Goal: Task Accomplishment & Management: Manage account settings

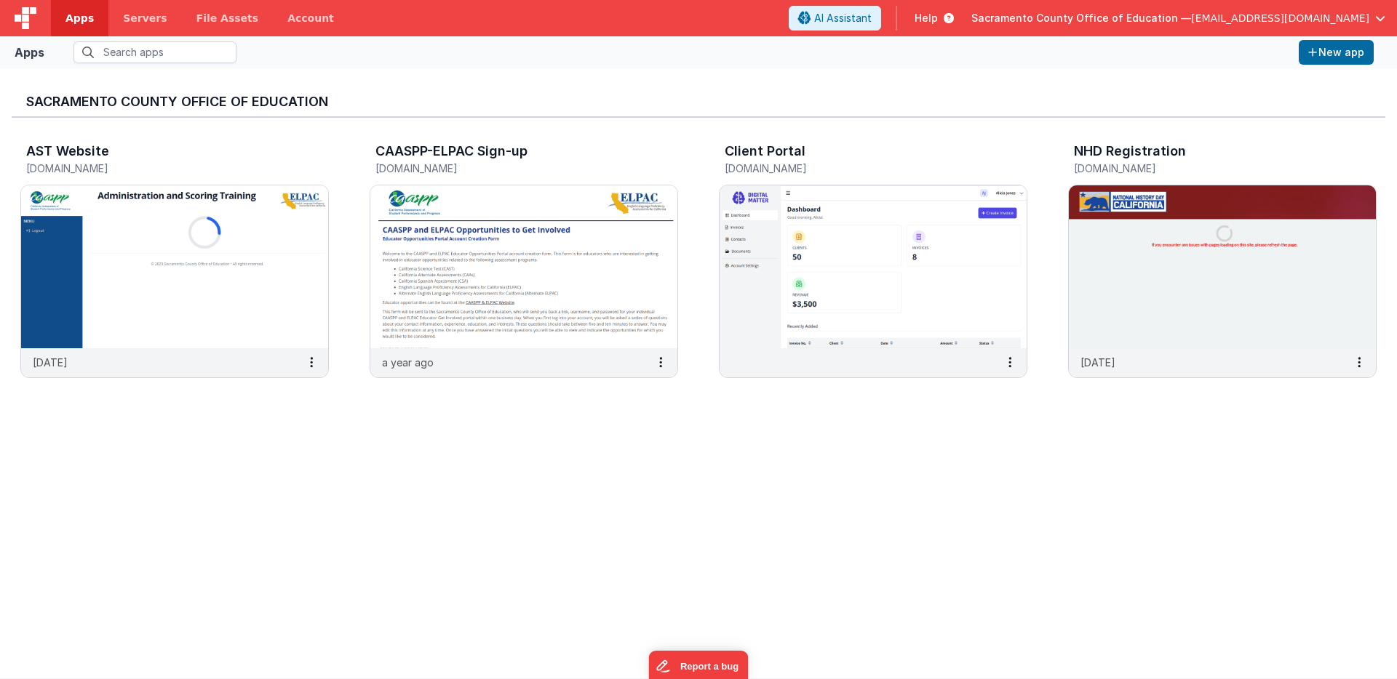
click at [1297, 18] on span "[EMAIL_ADDRESS][DOMAIN_NAME]" at bounding box center [1280, 18] width 178 height 15
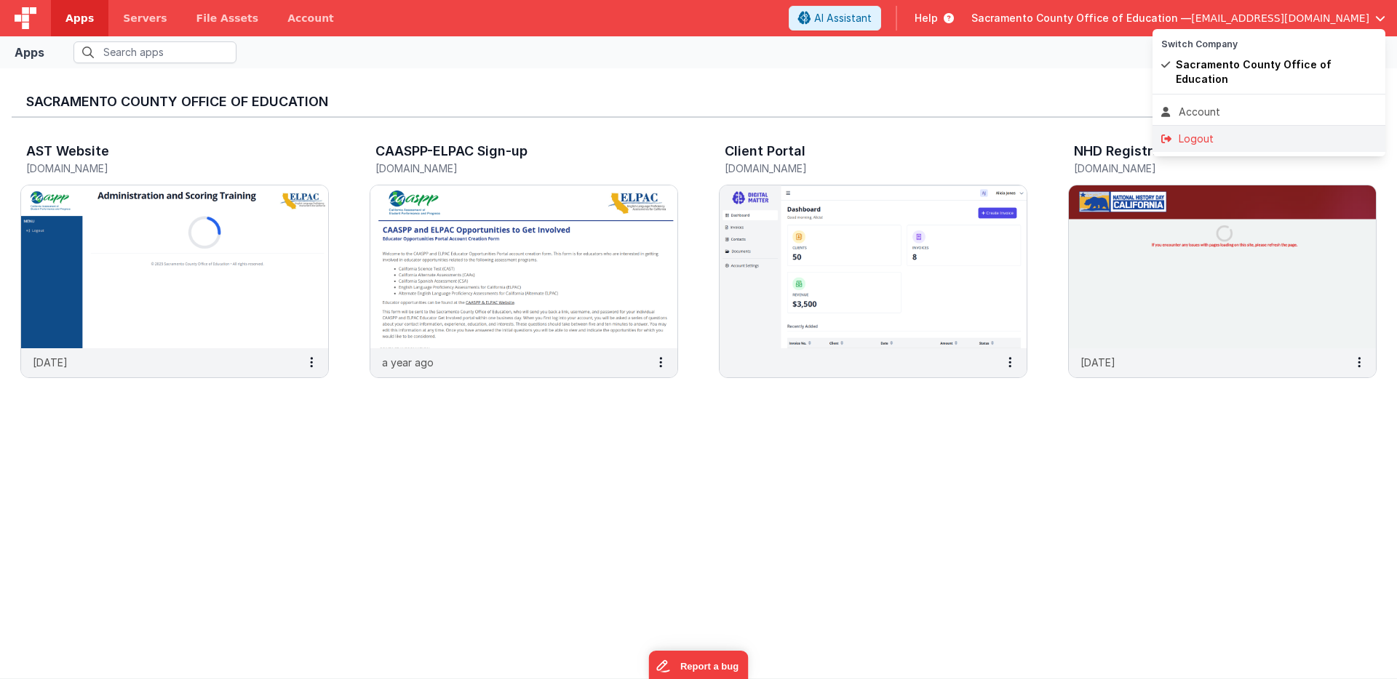
click at [1202, 132] on div "Logout" at bounding box center [1268, 139] width 215 height 15
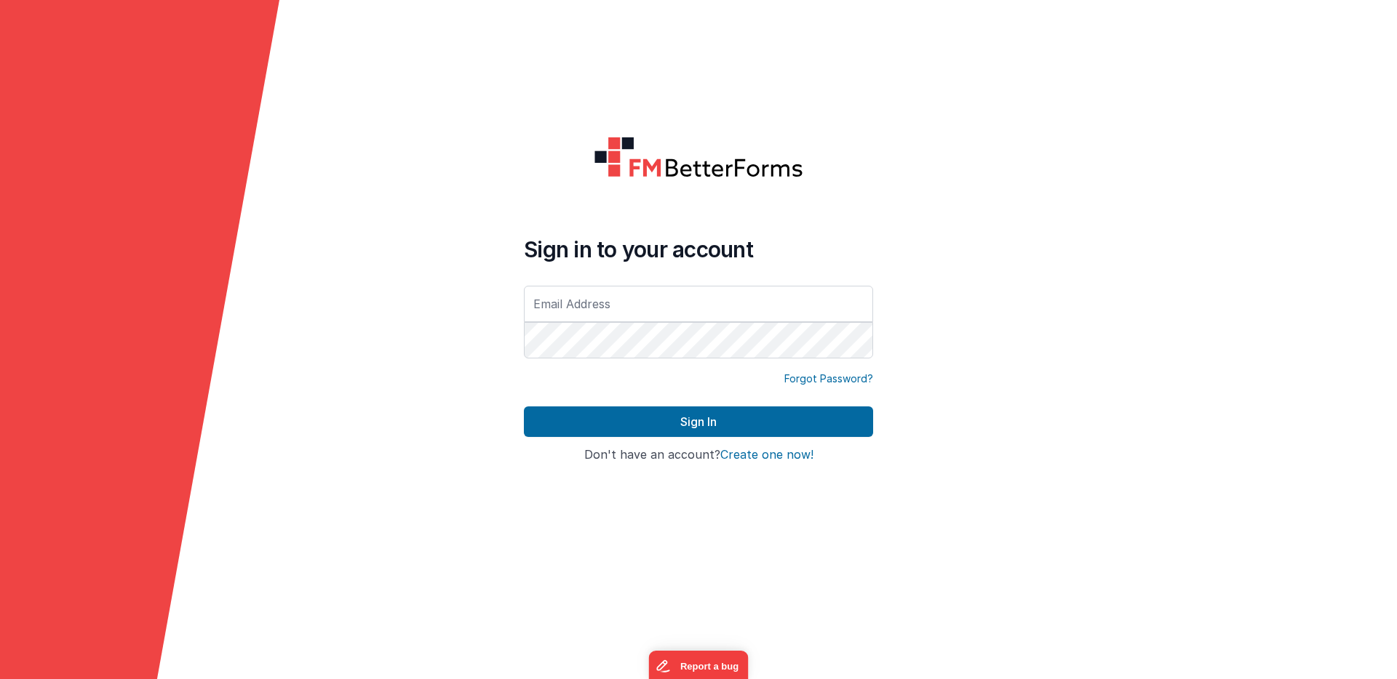
type input "[EMAIL_ADDRESS][DOMAIN_NAME]"
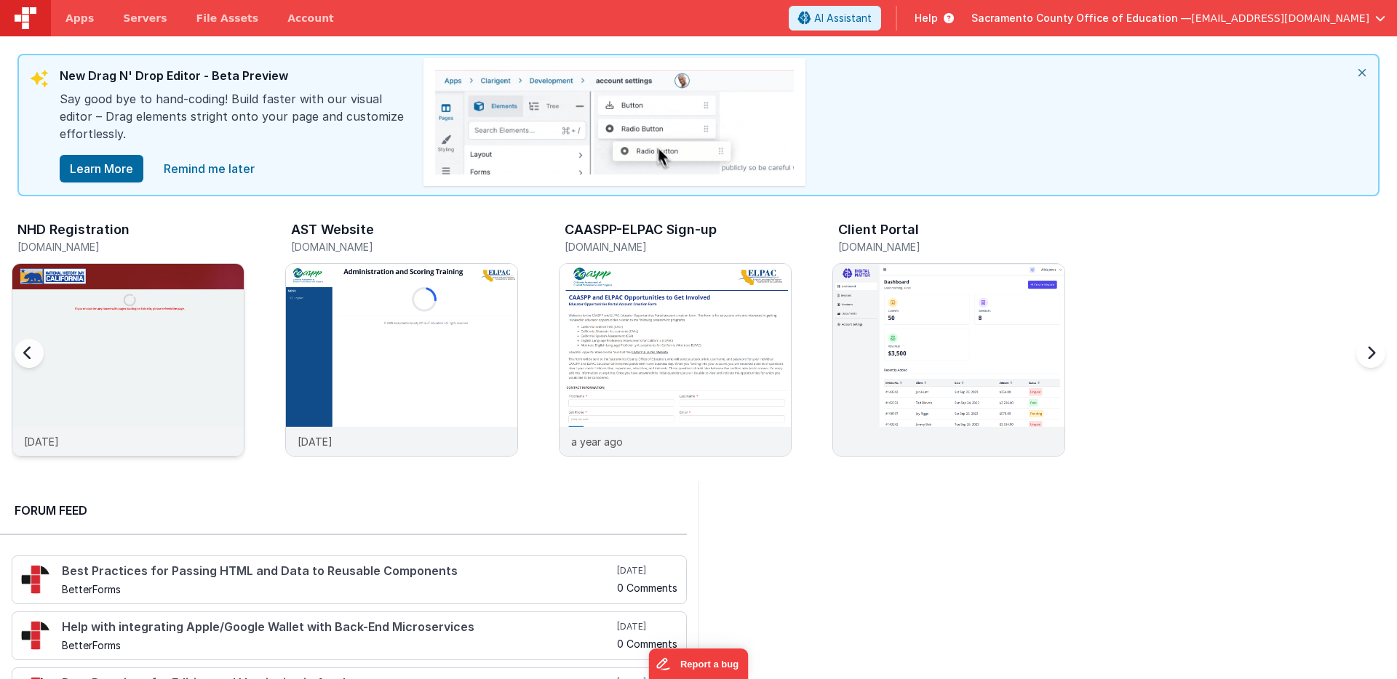
click at [132, 322] on img at bounding box center [127, 379] width 231 height 231
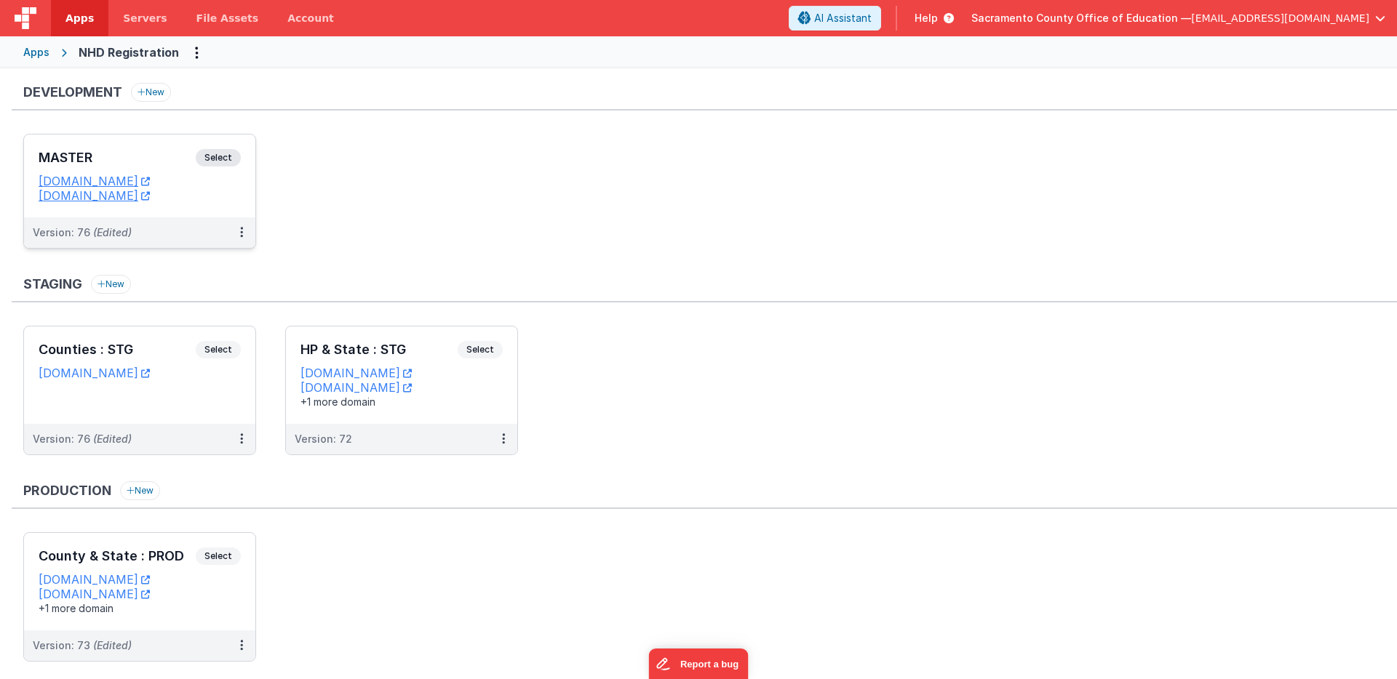
click at [212, 155] on span "Select" at bounding box center [218, 157] width 45 height 17
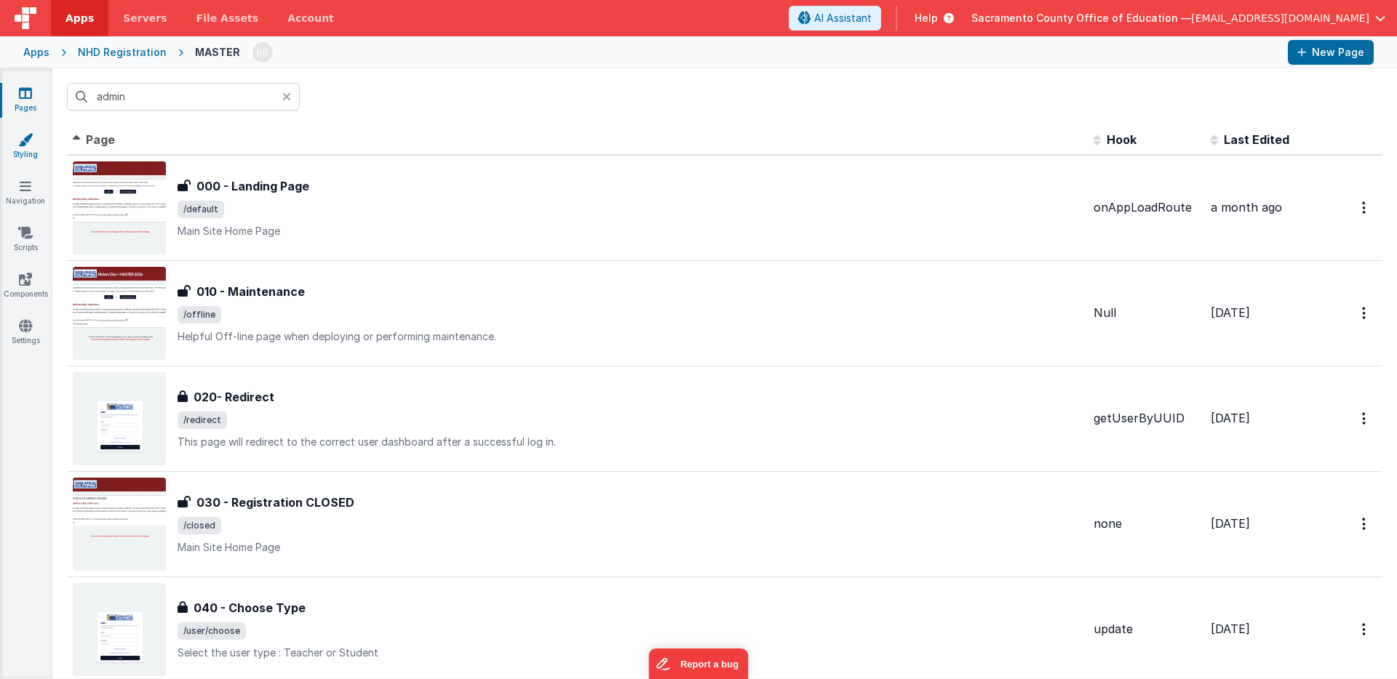
click at [27, 137] on icon at bounding box center [25, 139] width 15 height 15
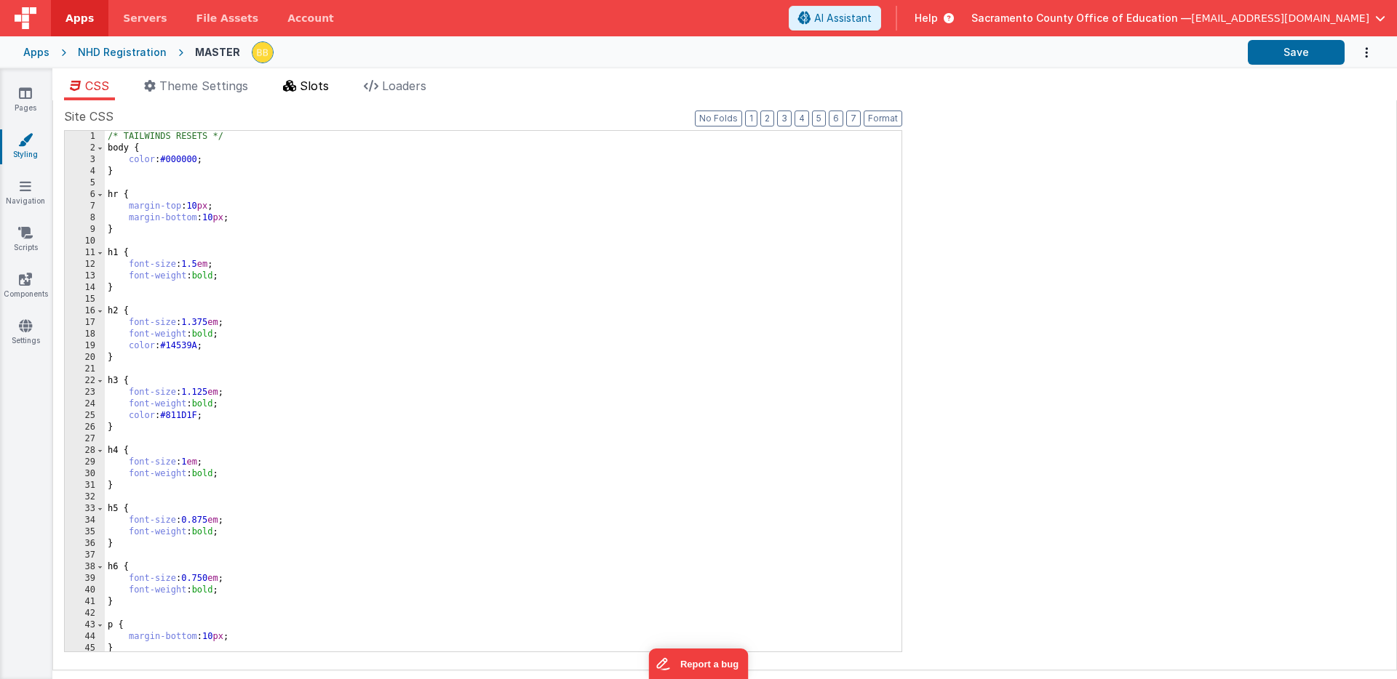
click at [319, 82] on span "Slots" at bounding box center [314, 86] width 29 height 15
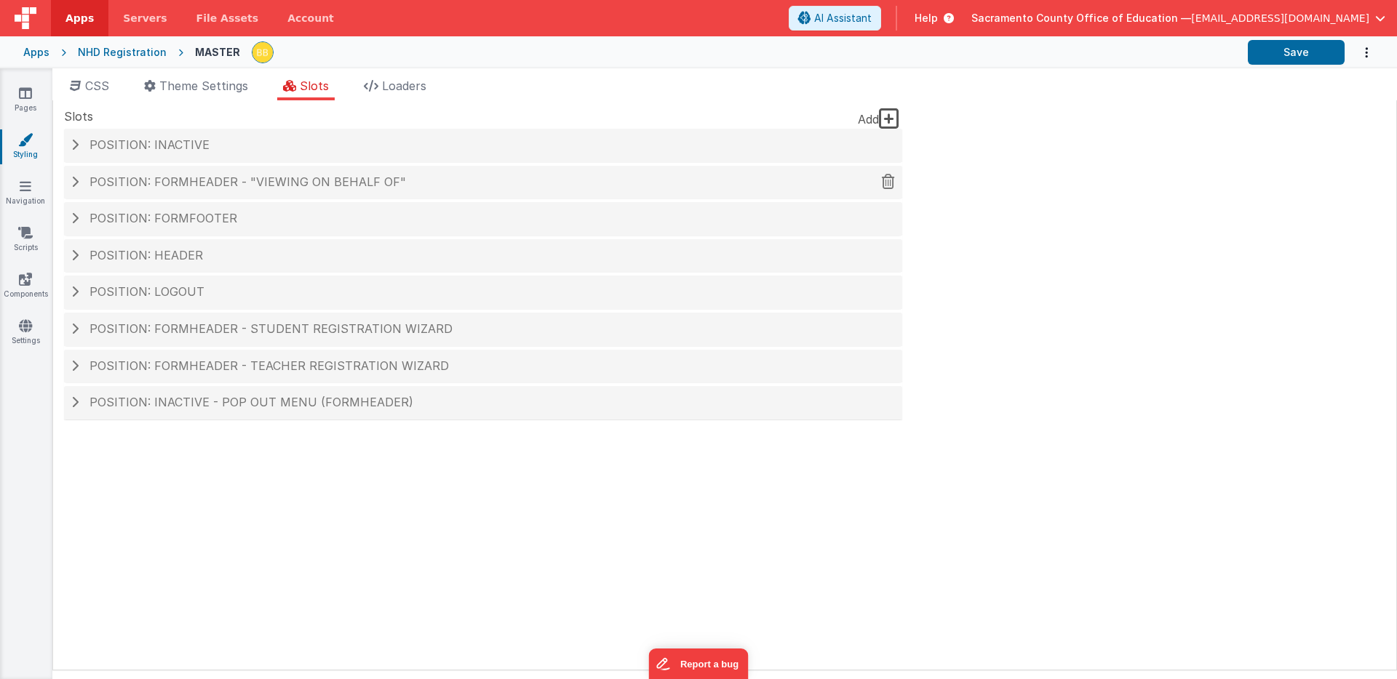
click at [284, 181] on span "Position: formHeader - "Viewing on behalf of"" at bounding box center [247, 182] width 316 height 15
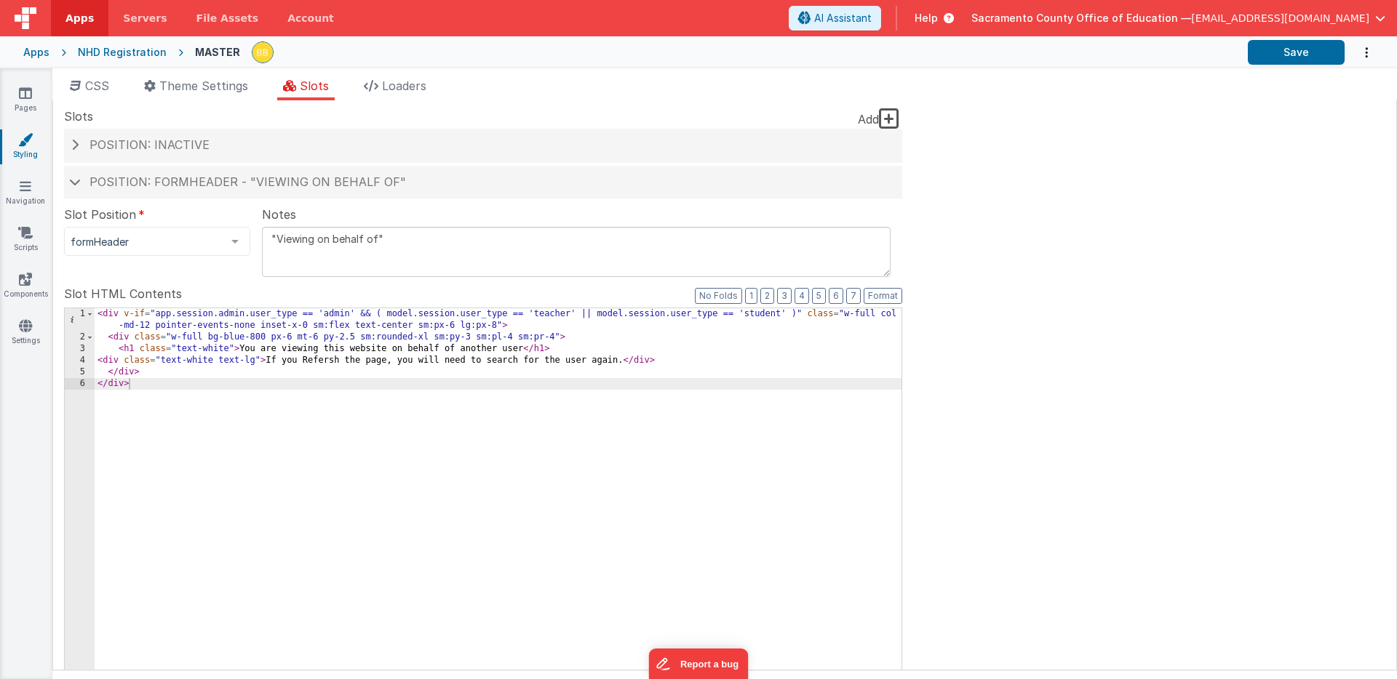
click at [475, 351] on div "< div v-if = "app.session.admin.user_type == 'admin' && ( model.session.user_ty…" at bounding box center [498, 561] width 807 height 506
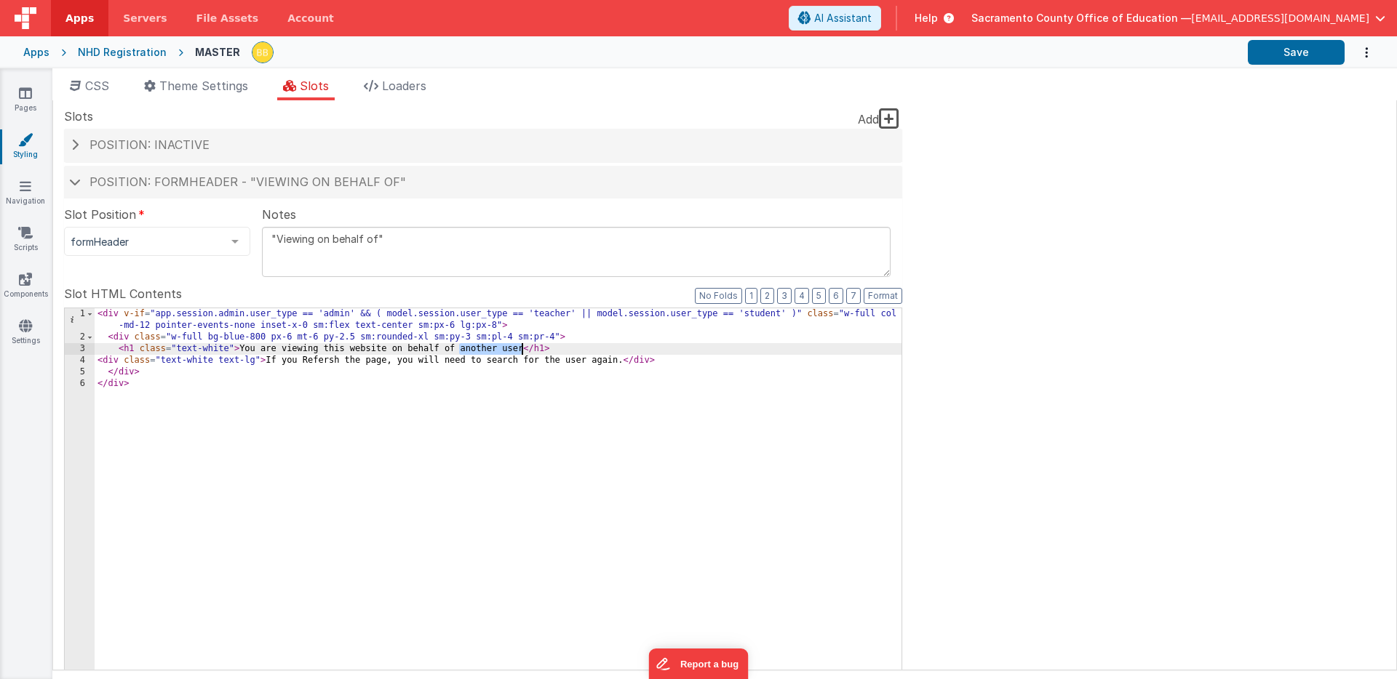
drag, startPoint x: 475, startPoint y: 351, endPoint x: 507, endPoint y: 351, distance: 32.0
click at [507, 351] on div "< div v-if = "app.session.admin.user_type == 'admin' && ( model.session.user_ty…" at bounding box center [498, 561] width 807 height 506
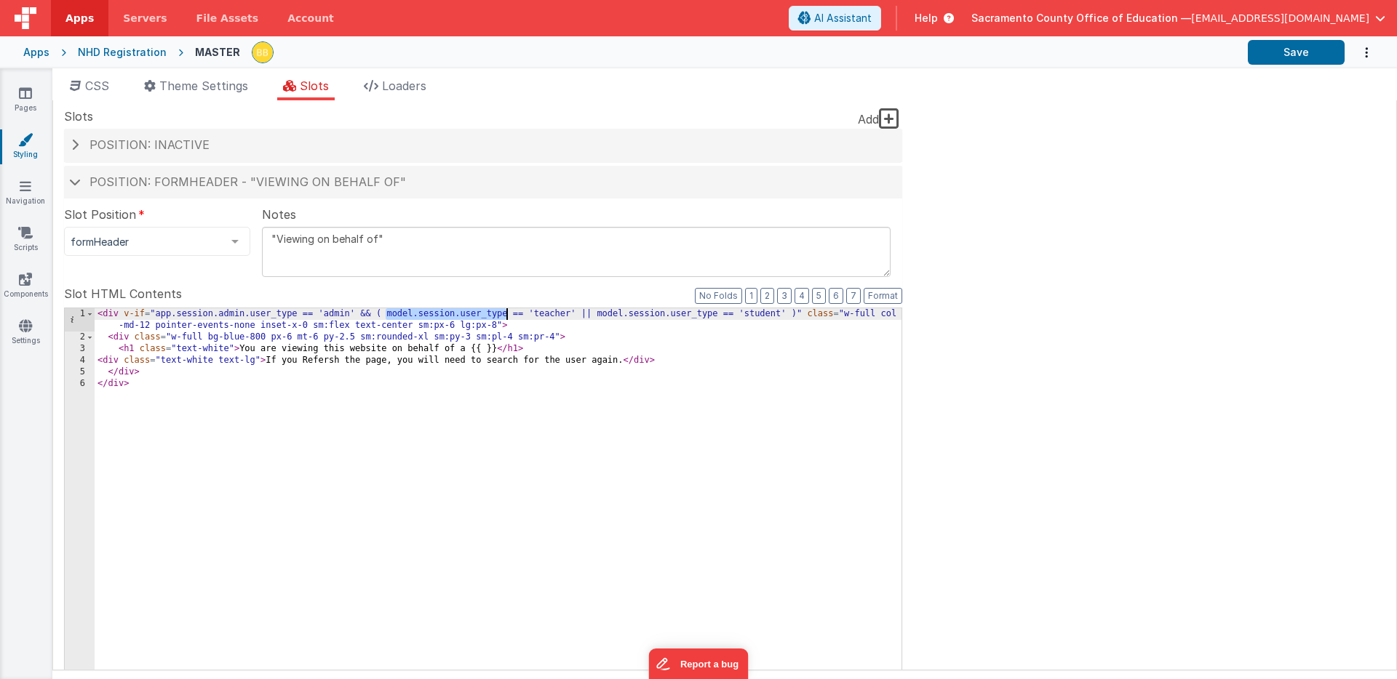
drag, startPoint x: 385, startPoint y: 315, endPoint x: 506, endPoint y: 316, distance: 120.8
click at [506, 316] on div "< div v-if = "app.session.admin.user_type == 'admin' && ( model.session.user_ty…" at bounding box center [498, 561] width 807 height 506
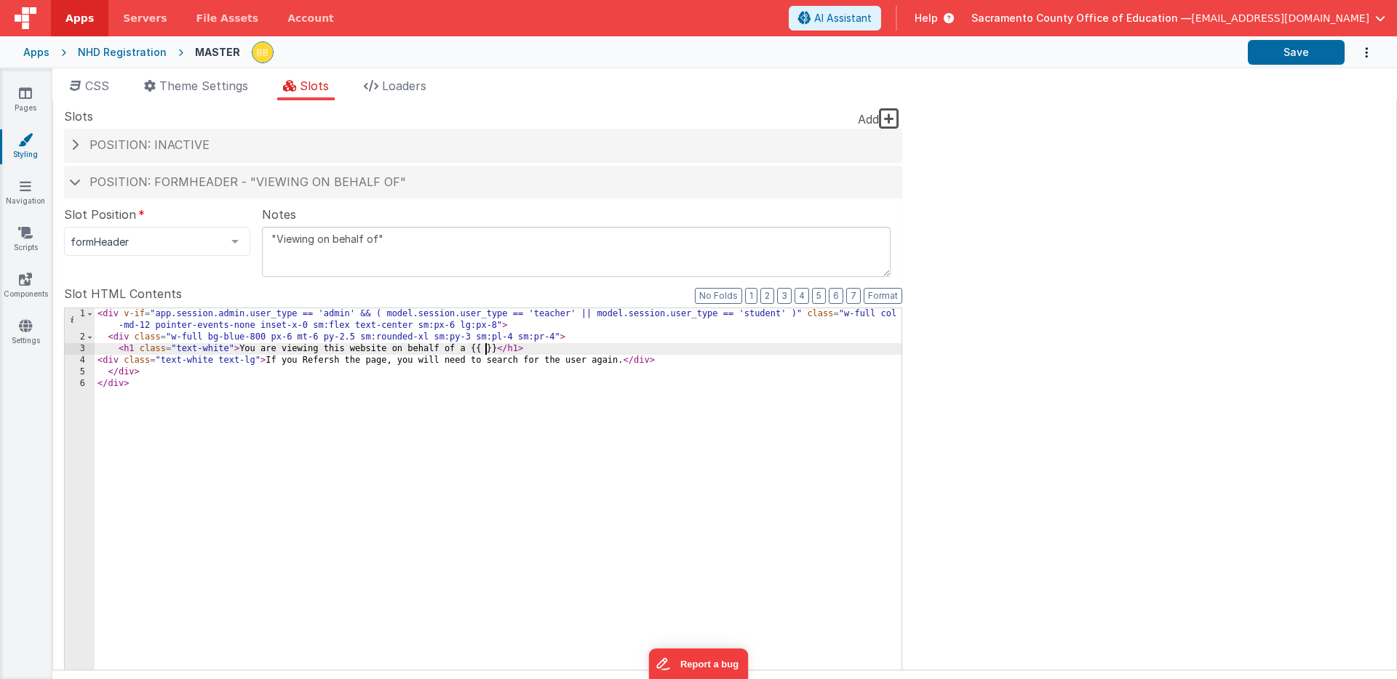
click at [483, 350] on div "< div v-if = "app.session.admin.user_type == 'admin' && ( model.session.user_ty…" at bounding box center [498, 561] width 807 height 506
paste textarea
click at [1284, 51] on button "Save" at bounding box center [1296, 52] width 97 height 25
click at [622, 349] on div "< div v-if = "app.session.admin.user_type == 'admin' && ( model.session.user_ty…" at bounding box center [498, 561] width 807 height 506
click at [1293, 55] on button "Save" at bounding box center [1296, 52] width 97 height 25
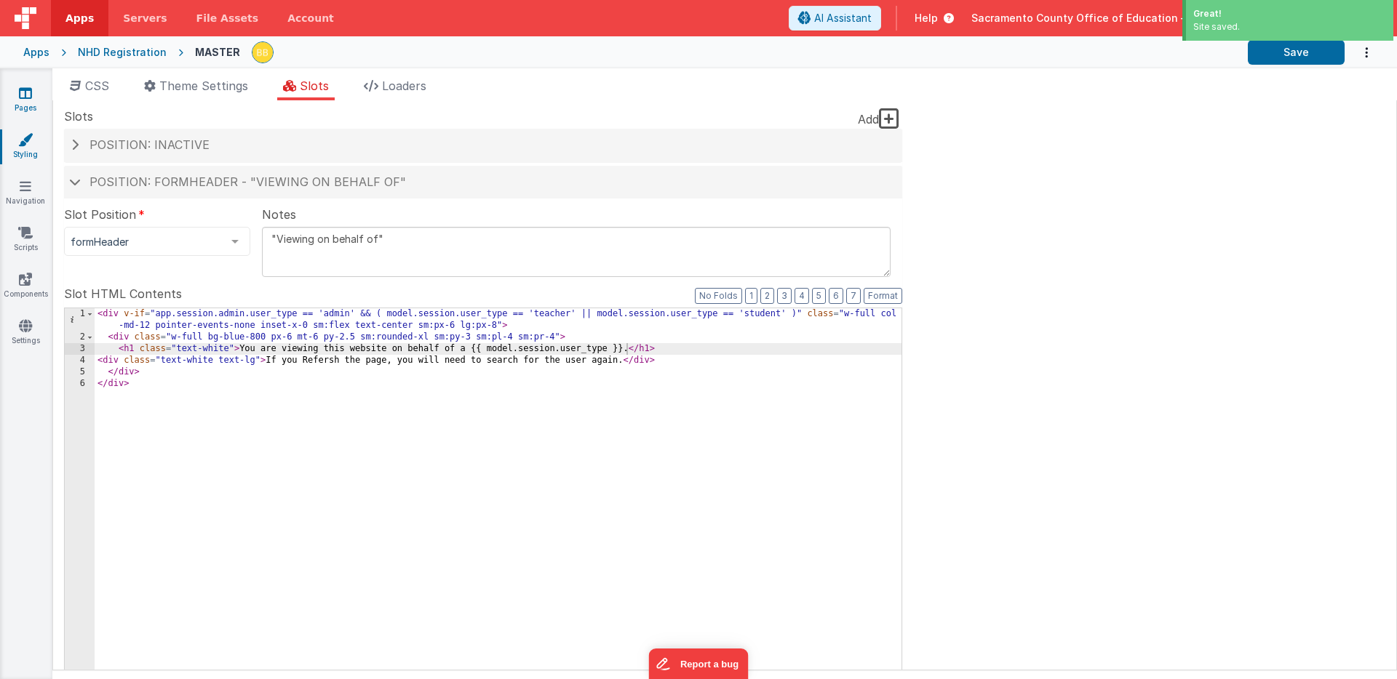
click at [28, 92] on icon at bounding box center [25, 93] width 13 height 15
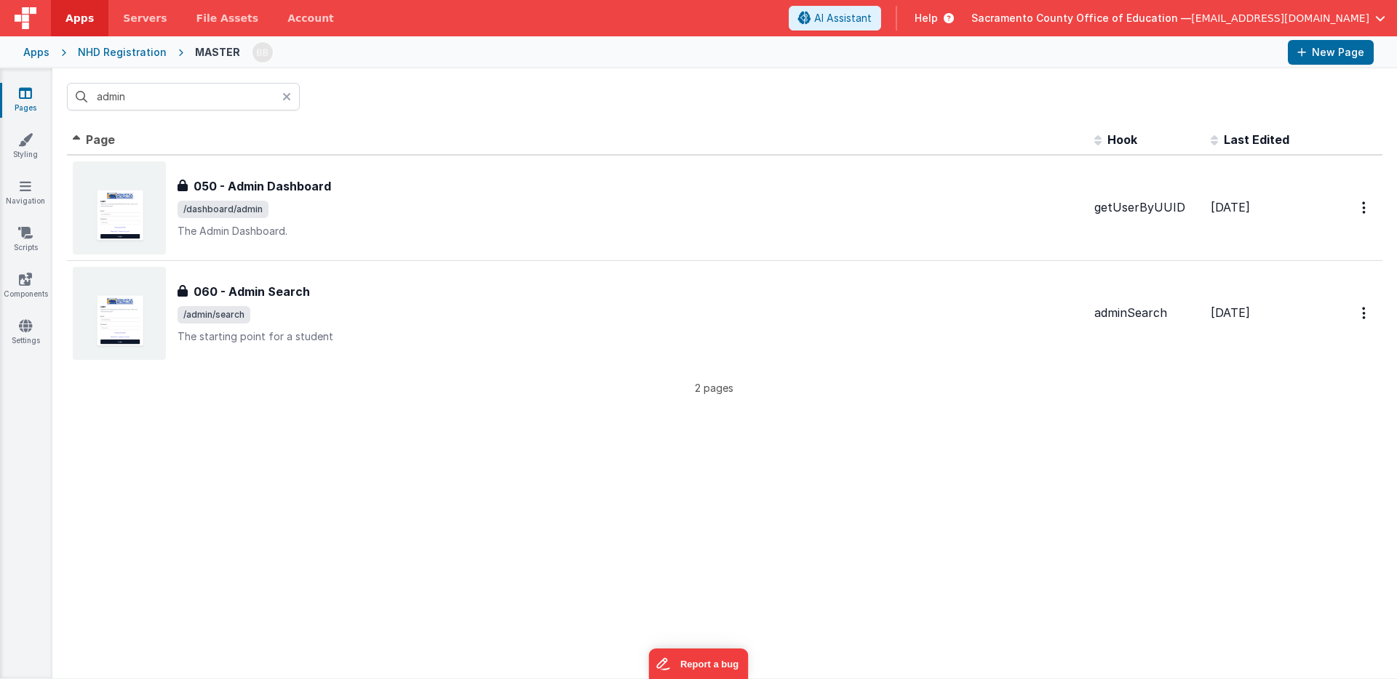
click at [288, 95] on icon at bounding box center [286, 97] width 9 height 12
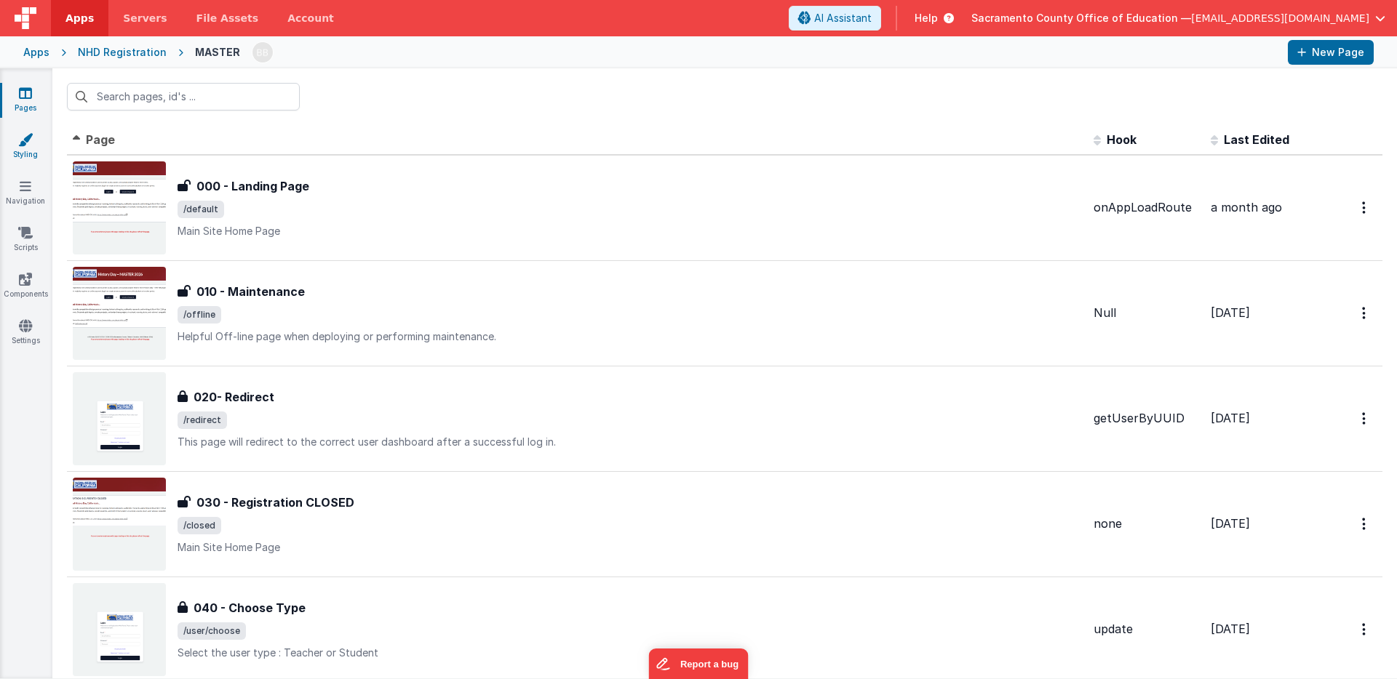
click at [25, 135] on icon at bounding box center [25, 139] width 15 height 15
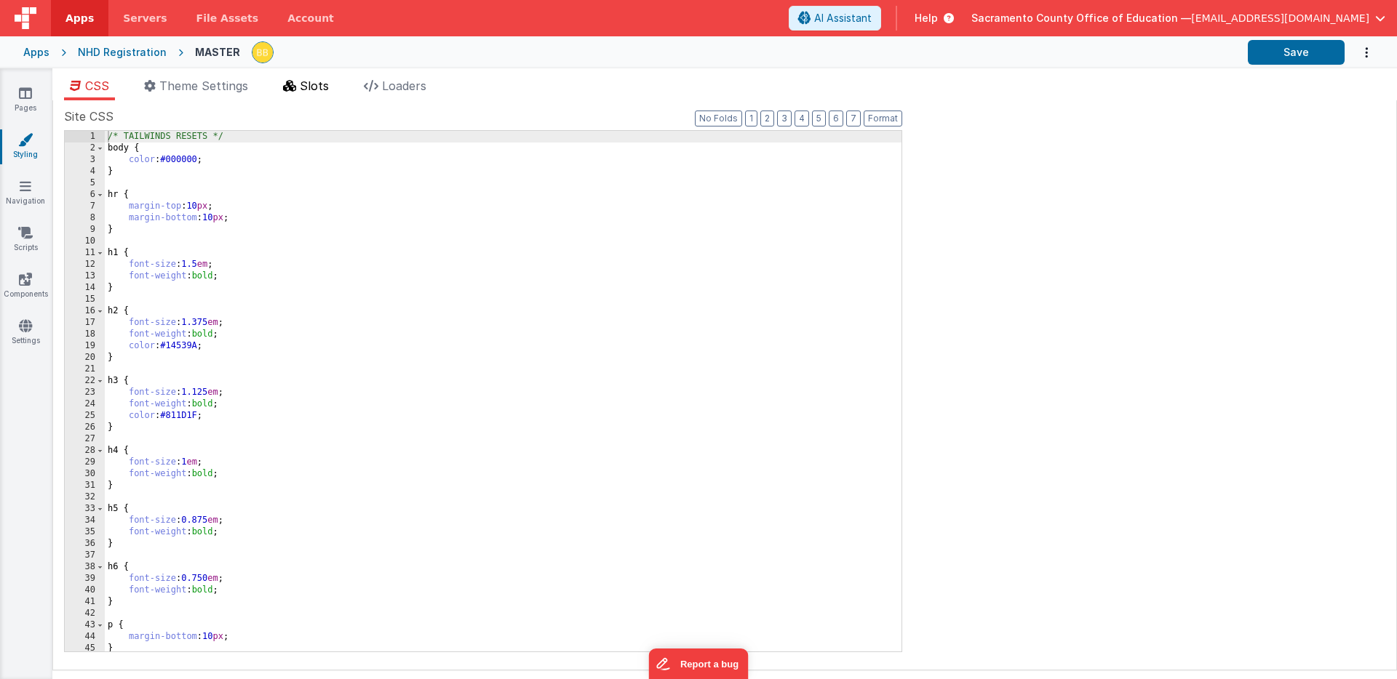
click at [315, 83] on span "Slots" at bounding box center [314, 86] width 29 height 15
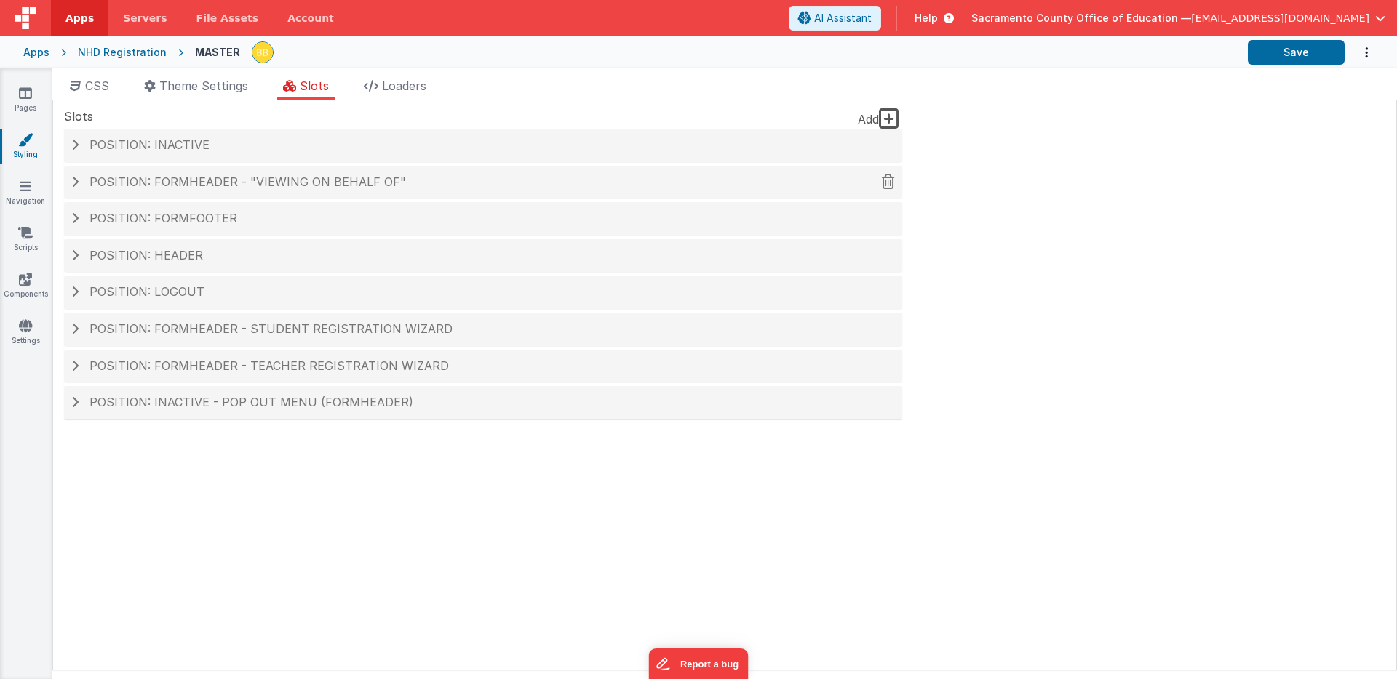
click at [319, 179] on span "Position: formHeader - "Viewing on behalf of"" at bounding box center [247, 182] width 316 height 15
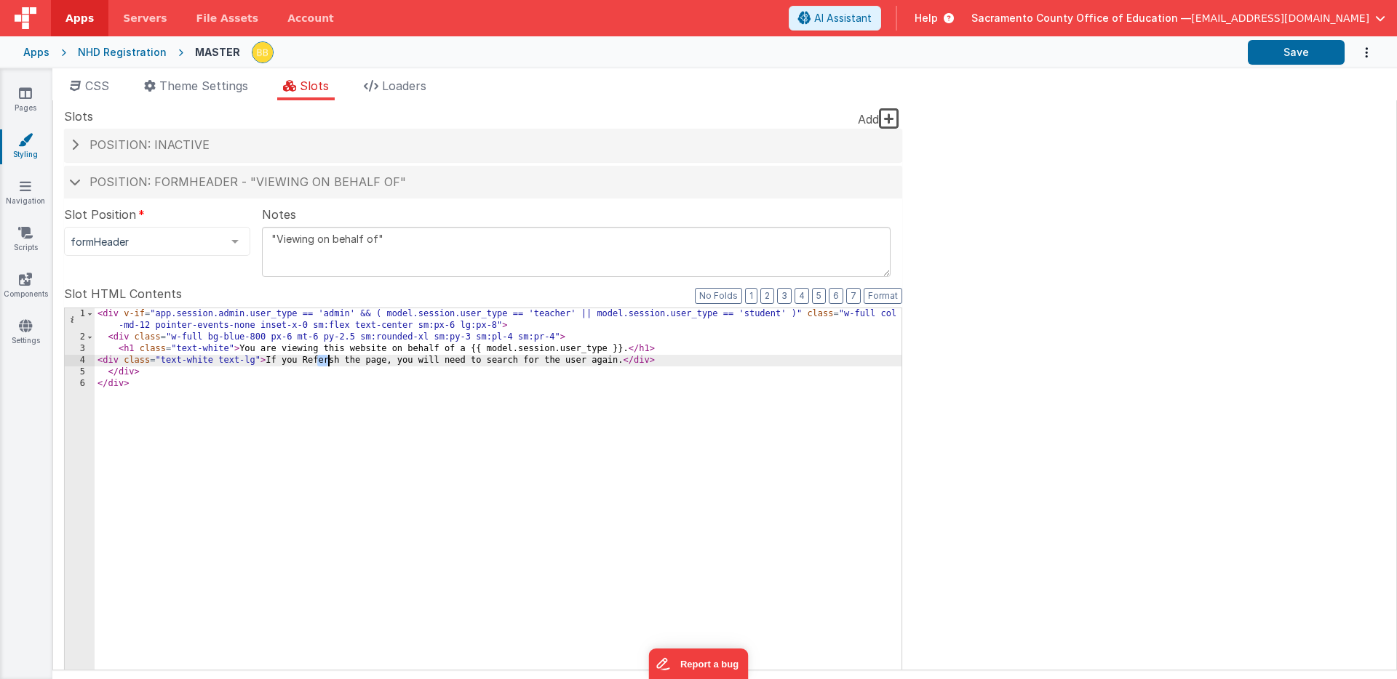
drag, startPoint x: 319, startPoint y: 362, endPoint x: 327, endPoint y: 363, distance: 8.8
click at [327, 363] on div "< div v-if = "app.session.admin.user_type == 'admin' && ( model.session.user_ty…" at bounding box center [498, 561] width 807 height 506
click at [1303, 50] on button "Save" at bounding box center [1296, 52] width 97 height 25
click at [24, 91] on icon at bounding box center [25, 93] width 13 height 15
